Goal: Task Accomplishment & Management: Complete application form

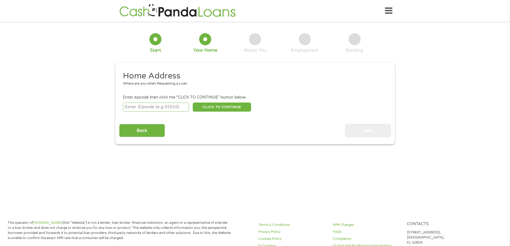
click at [159, 107] on input "number" at bounding box center [156, 107] width 66 height 9
type input "08012"
click at [224, 105] on button "CLICK TO CONTINUE" at bounding box center [222, 107] width 58 height 9
type input "08012"
type input "[PERSON_NAME]"
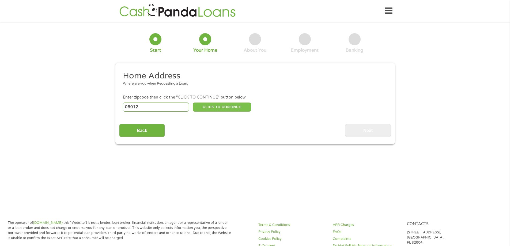
select select "[US_STATE]"
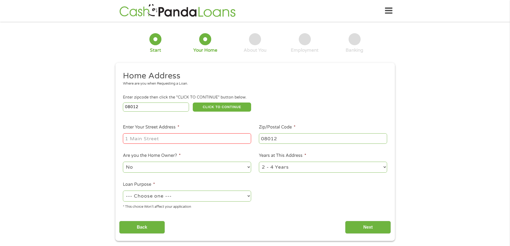
click at [184, 135] on input "Enter Your Street Address *" at bounding box center [187, 138] width 128 height 10
type input "[STREET_ADDRESS]"
click at [244, 197] on select "--- Choose one --- Pay Bills Debt Consolidation Home Improvement Major Purchase…" at bounding box center [187, 196] width 128 height 11
select select "paybills"
click at [123, 191] on select "--- Choose one --- Pay Bills Debt Consolidation Home Improvement Major Purchase…" at bounding box center [187, 196] width 128 height 11
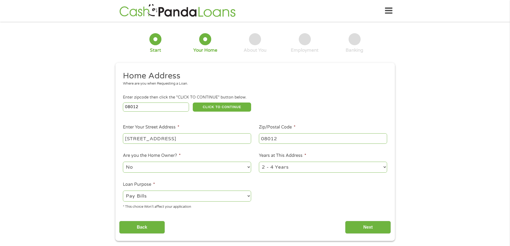
click at [380, 167] on select "1 Year or less 1 - 2 Years 2 - 4 Years Over 4 Years" at bounding box center [323, 167] width 128 height 11
select select "60months"
click at [259, 162] on select "1 Year or less 1 - 2 Years 2 - 4 Years Over 4 Years" at bounding box center [323, 167] width 128 height 11
click at [373, 225] on input "Next" at bounding box center [368, 227] width 46 height 13
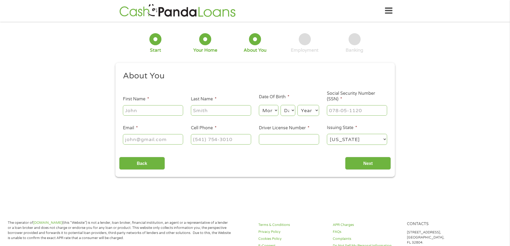
scroll to position [2, 2]
click at [149, 112] on input "First Name *" at bounding box center [153, 110] width 60 height 10
type input "[PERSON_NAME]"
click at [276, 111] on select "Month 1 2 3 4 5 6 7 8 9 10 11 12" at bounding box center [269, 110] width 20 height 11
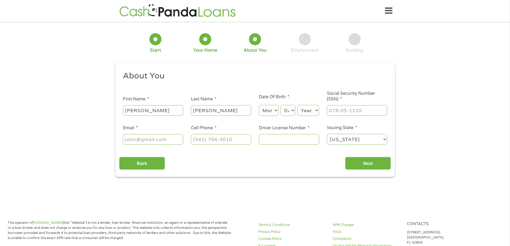
select select "7"
click at [259, 105] on select "Month 1 2 3 4 5 6 7 8 9 10 11 12" at bounding box center [269, 110] width 20 height 11
click at [292, 109] on select "Day 1 2 3 4 5 6 7 8 9 10 11 12 13 14 15 16 17 18 19 20 21 22 23 24 25 26 27 28 …" at bounding box center [288, 110] width 14 height 11
select select "16"
click at [281, 105] on select "Day 1 2 3 4 5 6 7 8 9 10 11 12 13 14 15 16 17 18 19 20 21 22 23 24 25 26 27 28 …" at bounding box center [288, 110] width 14 height 11
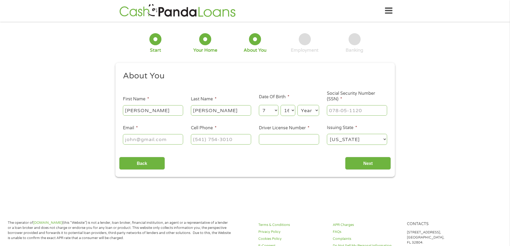
click at [316, 110] on select "Year [DATE] 2006 2005 2004 2003 2002 2001 2000 1999 1998 1997 1996 1995 1994 19…" at bounding box center [308, 110] width 22 height 11
select select "1984"
click at [297, 105] on select "Year [DATE] 2006 2005 2004 2003 2002 2001 2000 1999 1998 1997 1996 1995 1994 19…" at bounding box center [308, 110] width 22 height 11
click at [352, 111] on input "___-__-____" at bounding box center [357, 110] width 60 height 10
type input "158-76-7835"
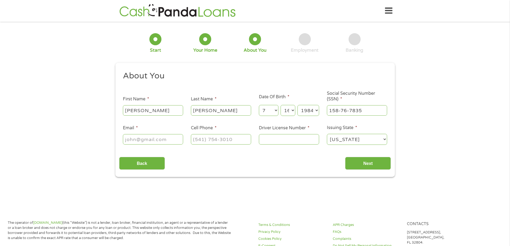
click at [163, 135] on input "Email *" at bounding box center [153, 139] width 60 height 10
type input "[EMAIL_ADDRESS][DOMAIN_NAME]"
click at [198, 138] on input "(___) ___-____" at bounding box center [221, 139] width 60 height 10
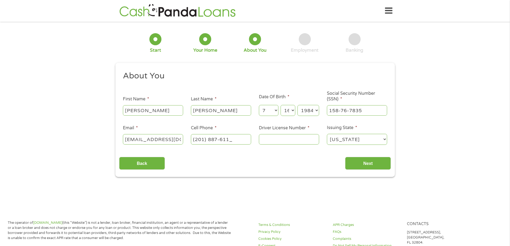
type input "[PHONE_NUMBER]"
click at [281, 142] on input "Driver License Number *" at bounding box center [289, 139] width 60 height 10
type input "R47521627457846"
click at [378, 164] on input "Next" at bounding box center [368, 163] width 46 height 13
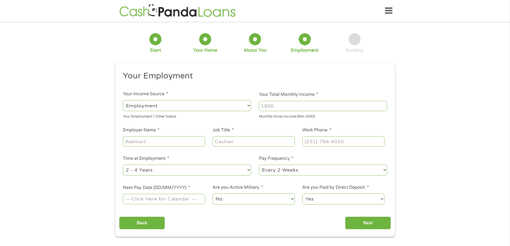
scroll to position [2, 2]
click at [131, 200] on input "Next Pay Date (DD/MM/YYYY) *" at bounding box center [164, 199] width 82 height 10
type input "[DATE]"
click at [152, 144] on input "Employer Name *" at bounding box center [164, 141] width 82 height 10
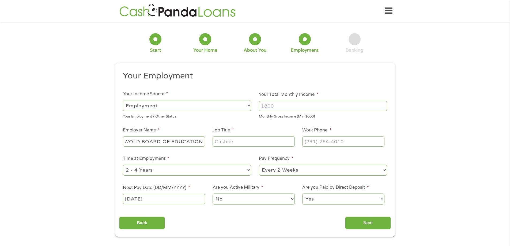
type input "LINDENWOLD BOARD OF EDUCATION"
click at [235, 142] on input "Job Title *" at bounding box center [254, 141] width 82 height 10
type input "ACCOUNTS PAYABLE"
click at [306, 142] on input "(___) ___-____" at bounding box center [343, 141] width 82 height 10
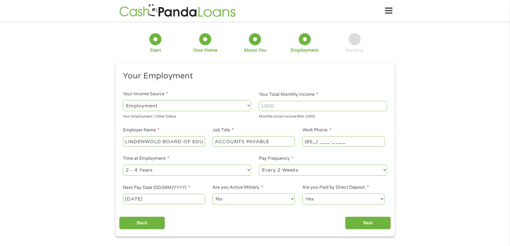
type input "(856) ___-____"
click at [305, 142] on input "(___) ___-____" at bounding box center [343, 141] width 82 height 10
type input "[PHONE_NUMBER]"
click at [272, 107] on input "Your Total Monthly Income *" at bounding box center [323, 106] width 128 height 10
click at [291, 108] on input "Your Total Monthly Income *" at bounding box center [323, 106] width 128 height 10
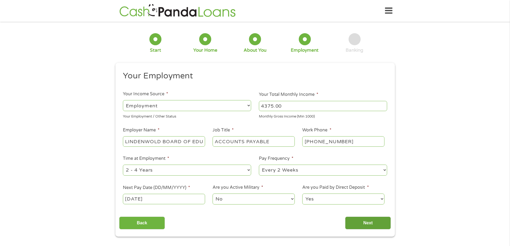
type input "4375.00"
click at [368, 220] on input "Next" at bounding box center [368, 223] width 46 height 13
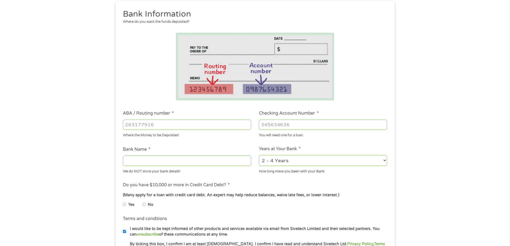
scroll to position [80, 0]
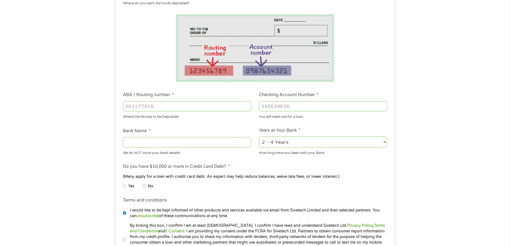
click at [127, 106] on input "ABA / Routing number *" at bounding box center [187, 106] width 128 height 10
type input "021200025"
type input "[PERSON_NAME] FARGO BANK"
type input "021200025"
click at [267, 109] on input "Checking Account Number *" at bounding box center [323, 106] width 128 height 10
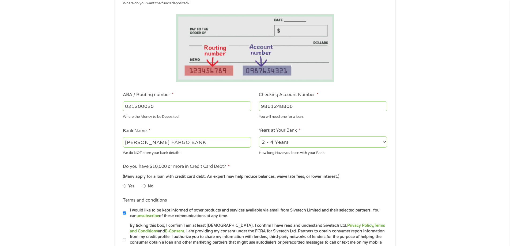
type input "9861248806"
click at [350, 165] on li "Do you have $10,000 or more in Credit Card Debt? * (Many apply for a loan with …" at bounding box center [255, 178] width 272 height 30
click at [382, 141] on select "2 - 4 Years 6 - 12 Months 1 - 2 Years Over 4 Years" at bounding box center [323, 142] width 128 height 11
select select "60months"
click at [259, 137] on select "2 - 4 Years 6 - 12 Months 1 - 2 Years Over 4 Years" at bounding box center [323, 142] width 128 height 11
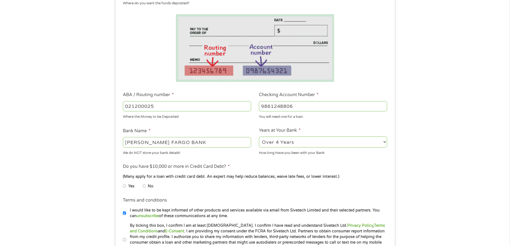
click at [143, 186] on input "No" at bounding box center [144, 186] width 3 height 9
radio input "true"
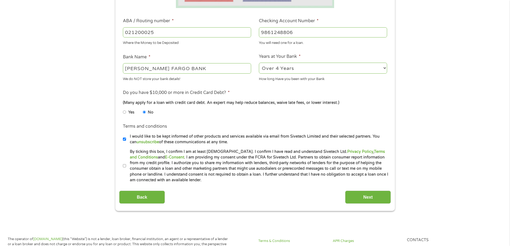
scroll to position [161, 0]
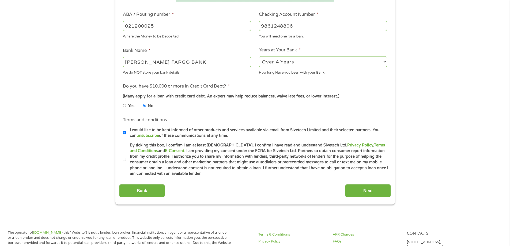
click at [124, 160] on input "By ticking this box, I confirm I am at least [DEMOGRAPHIC_DATA]. I confirm I ha…" at bounding box center [124, 159] width 3 height 9
checkbox input "true"
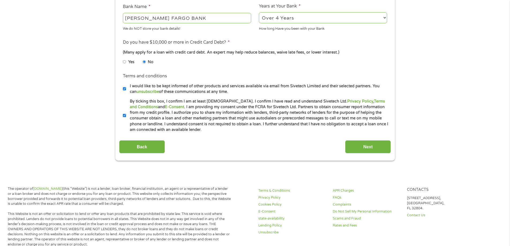
scroll to position [214, 0]
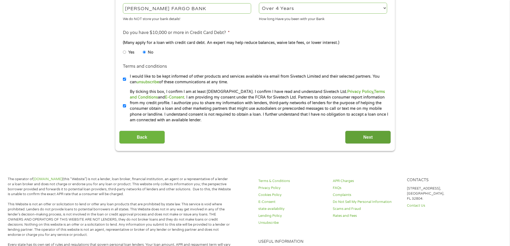
click at [376, 139] on input "Next" at bounding box center [368, 137] width 46 height 13
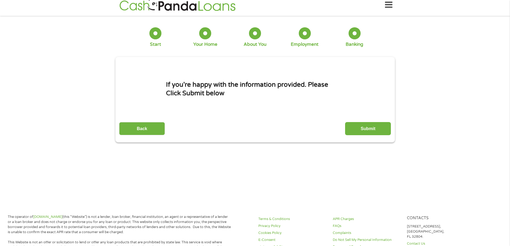
scroll to position [0, 0]
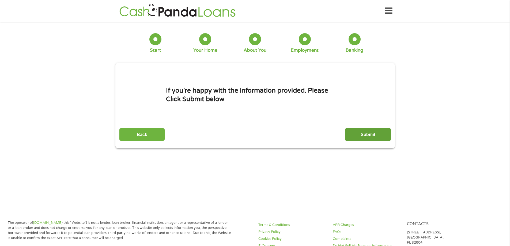
click at [381, 134] on input "Submit" at bounding box center [368, 134] width 46 height 13
